Goal: Browse casually

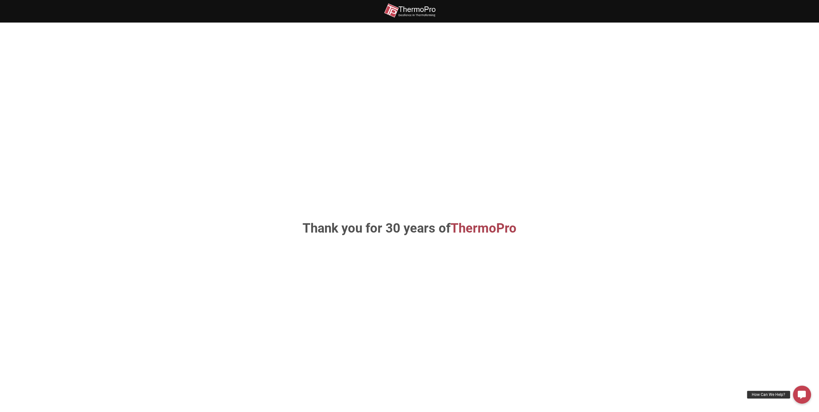
click at [401, 12] on img at bounding box center [409, 10] width 51 height 14
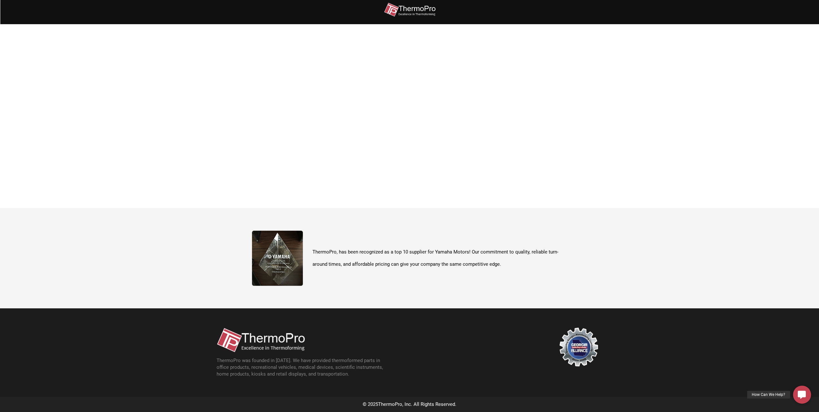
scroll to position [228, 0]
click at [263, 251] on img at bounding box center [277, 257] width 51 height 55
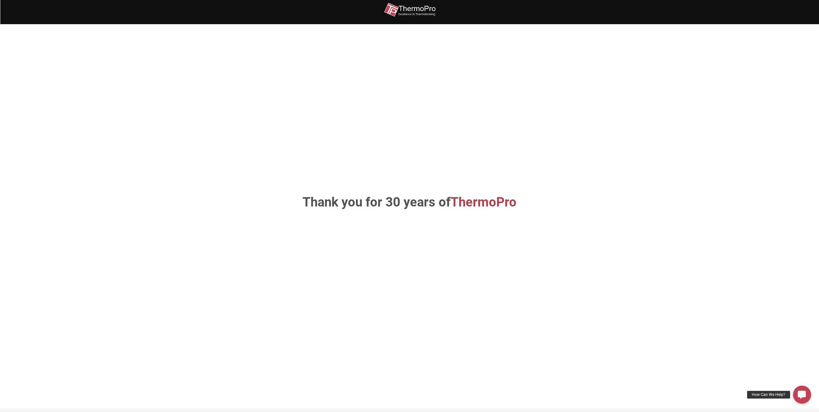
scroll to position [0, 0]
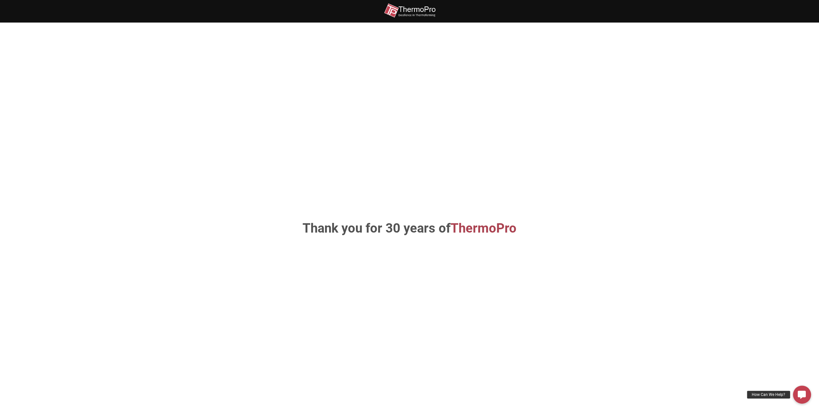
click at [353, 411] on div "Thank you for 30 years of ThermoPro" at bounding box center [409, 228] width 367 height 373
